Goal: Task Accomplishment & Management: Complete application form

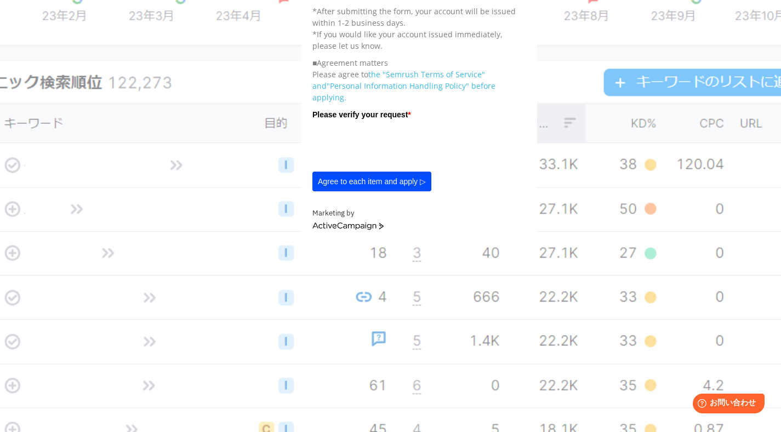
scroll to position [500, 0]
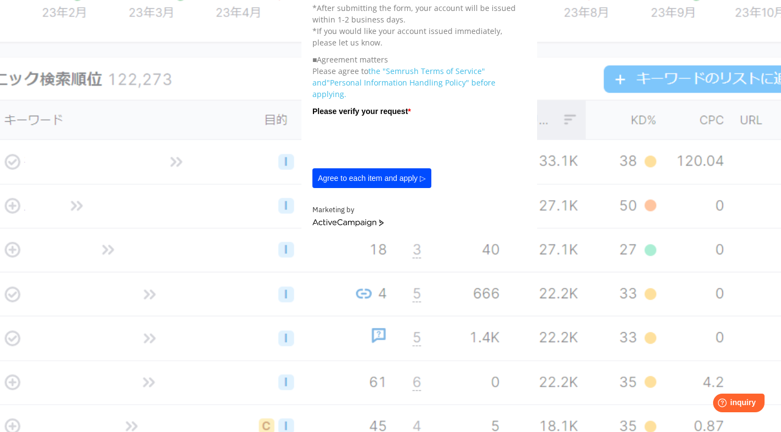
click at [342, 182] on button "Agree to each item and apply ▷" at bounding box center [372, 178] width 119 height 20
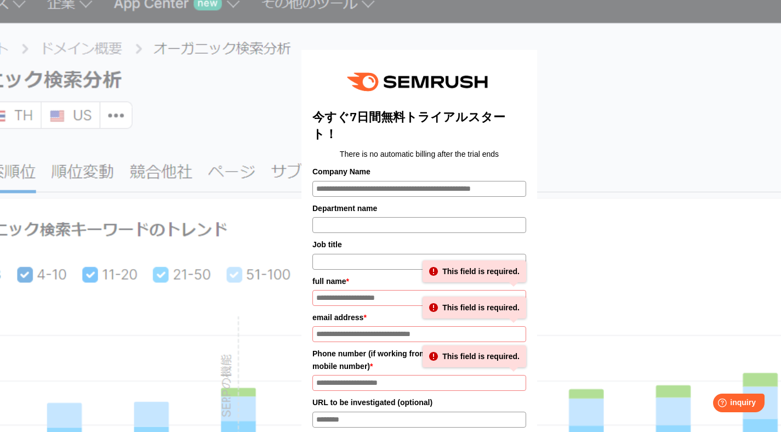
scroll to position [0, 0]
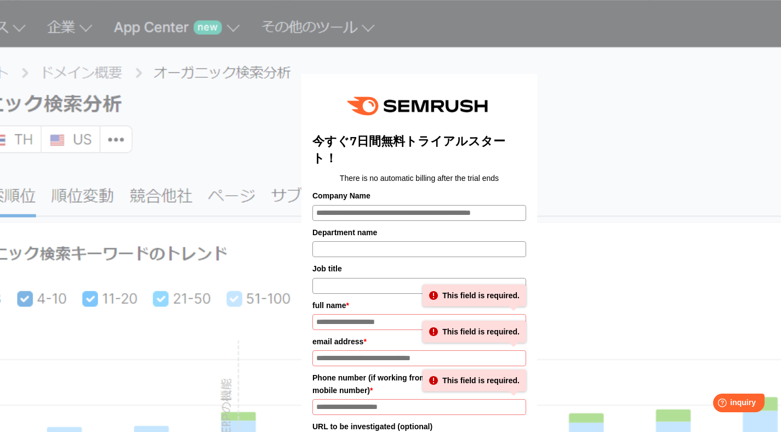
click at [340, 175] on center "There is no automatic billing after the trial ends" at bounding box center [420, 178] width 214 height 12
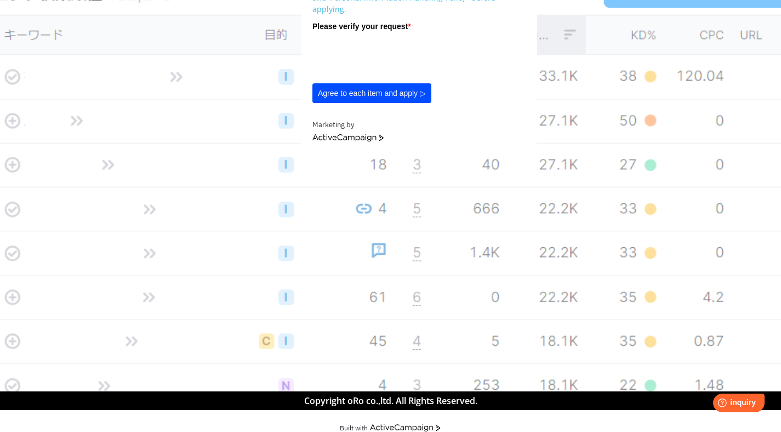
scroll to position [572, 0]
